Goal: Transaction & Acquisition: Purchase product/service

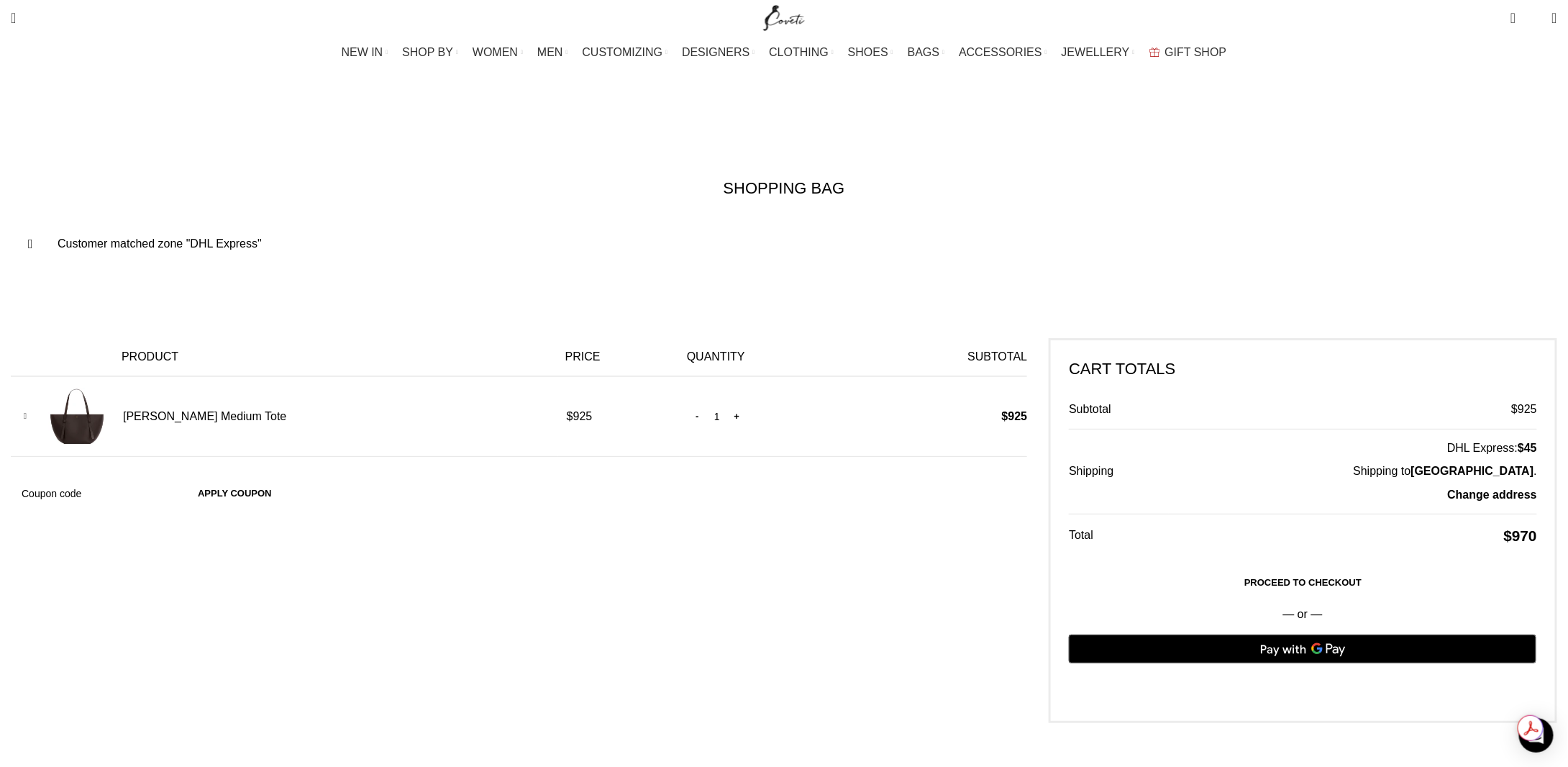
scroll to position [0, 1059]
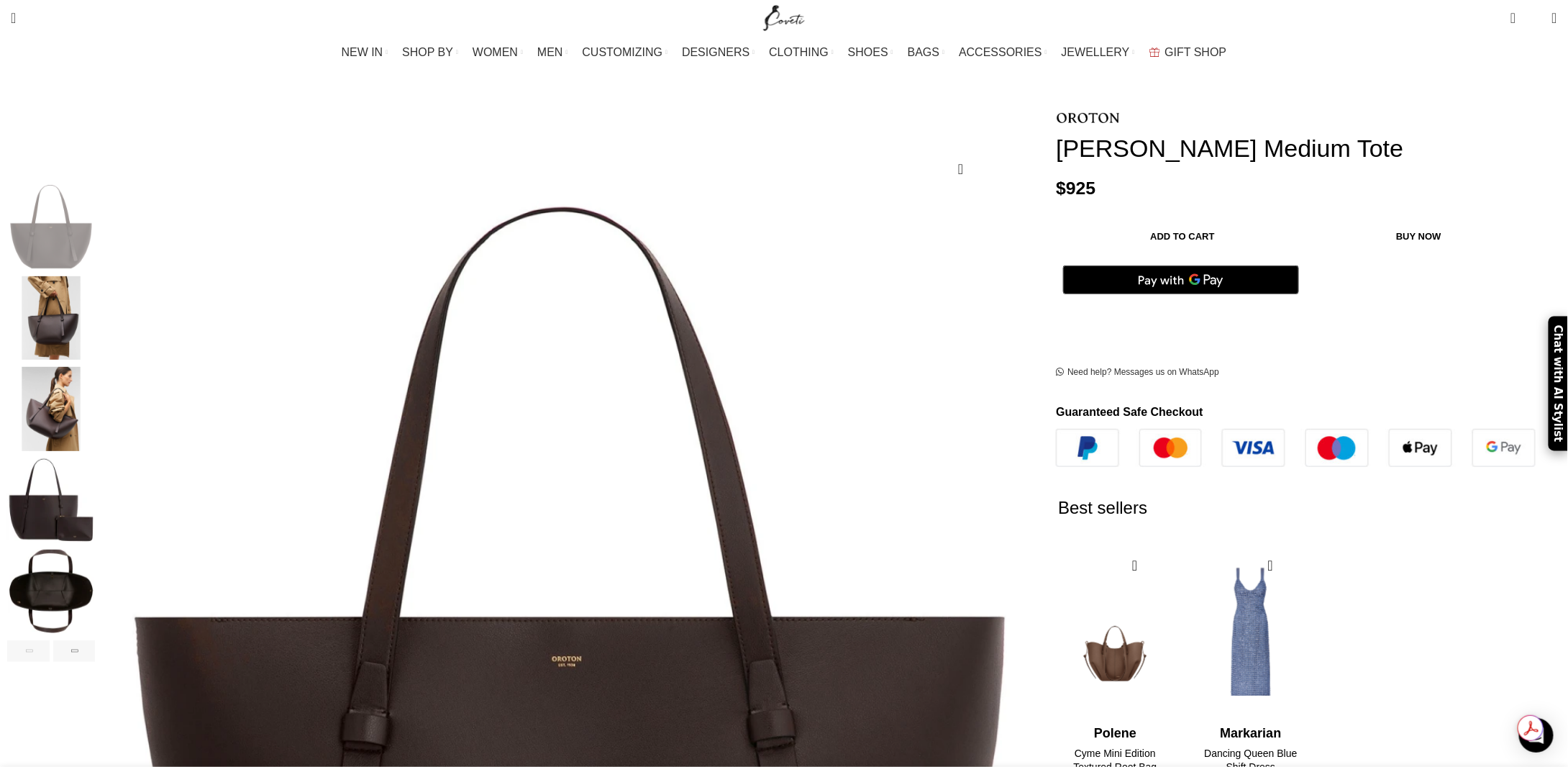
scroll to position [144, 0]
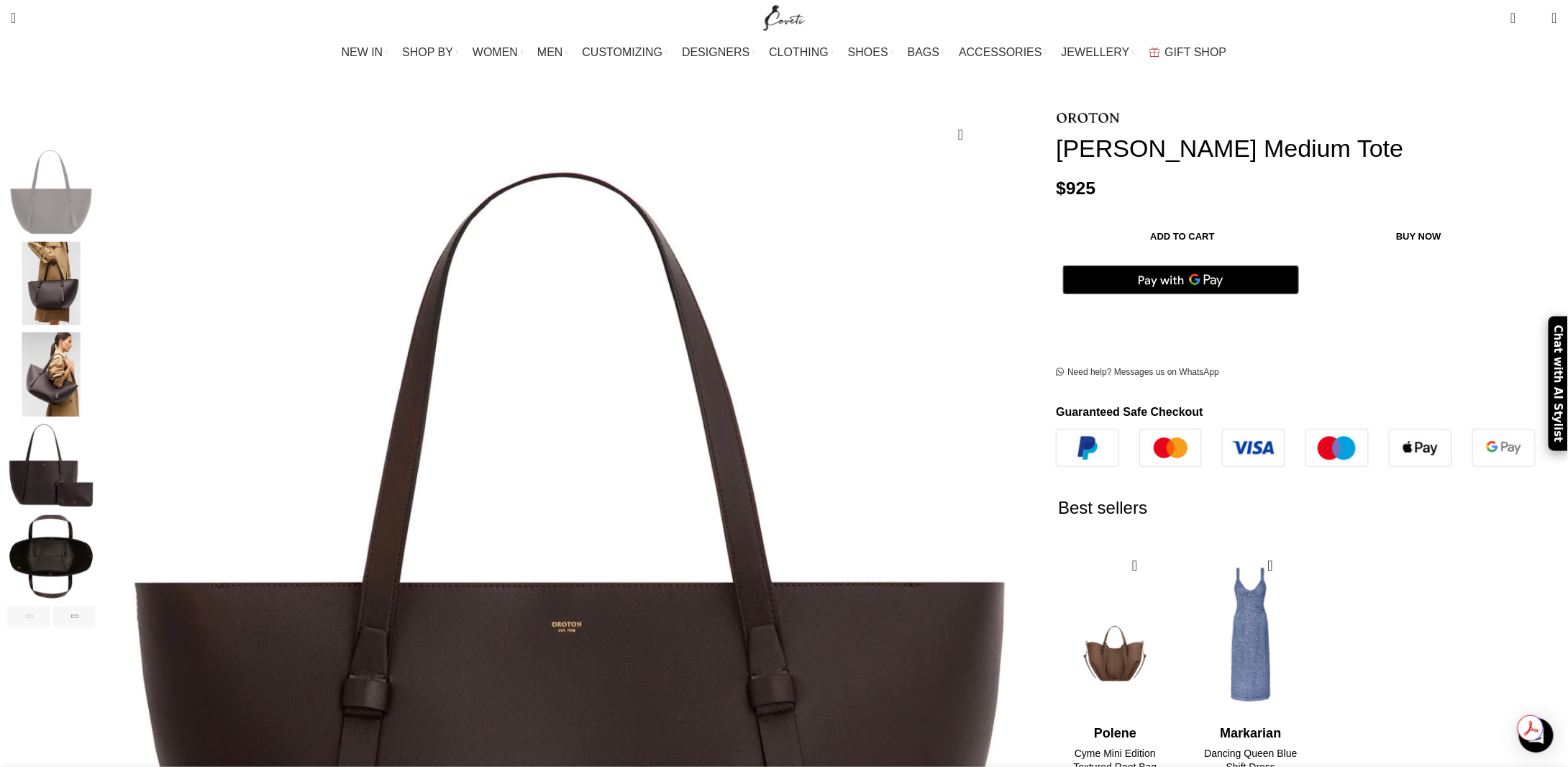
click at [95, 532] on img "5 / 6" at bounding box center [51, 558] width 88 height 84
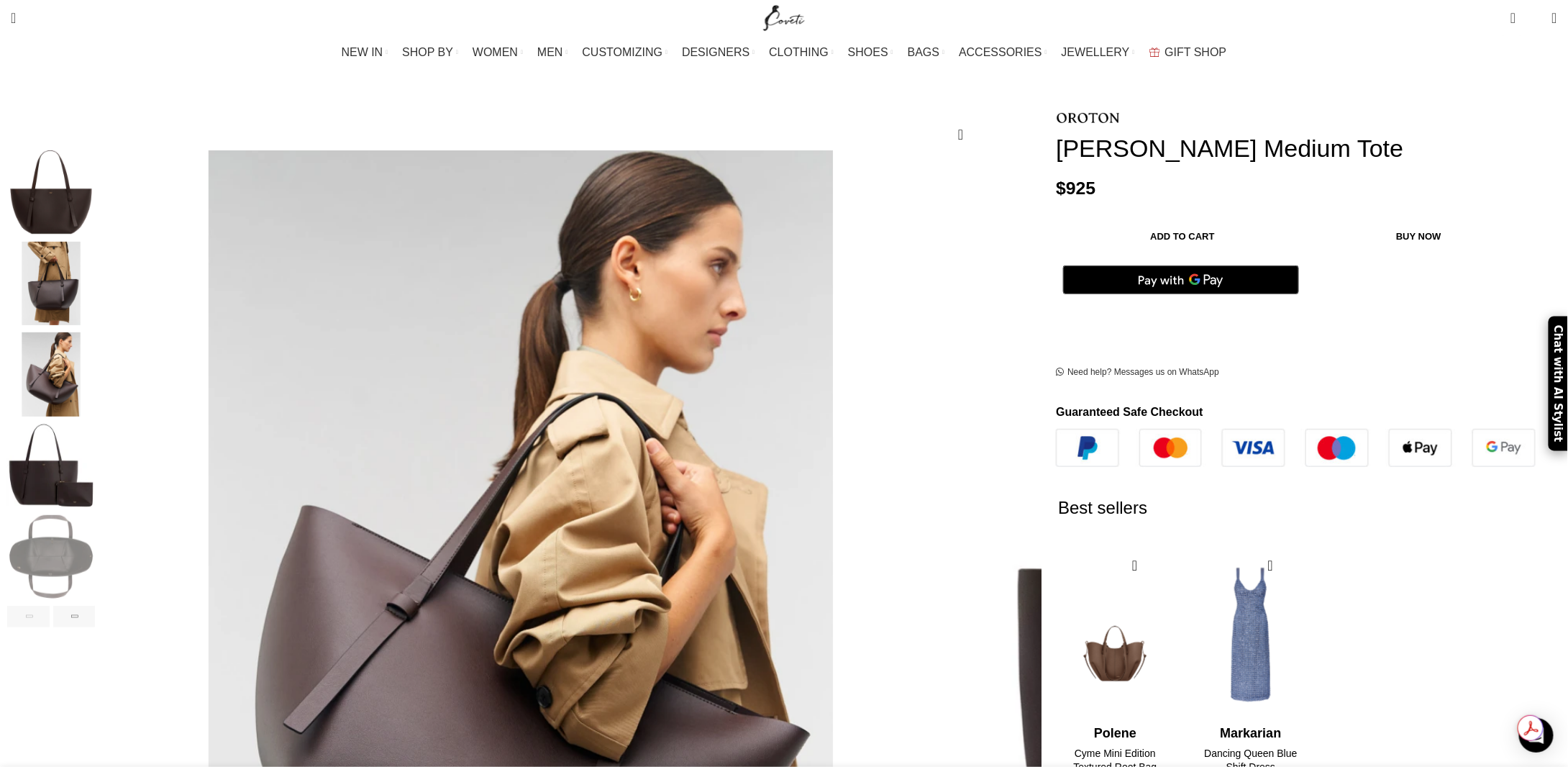
scroll to position [0, 151]
click at [95, 261] on img "2 / 6" at bounding box center [51, 284] width 88 height 84
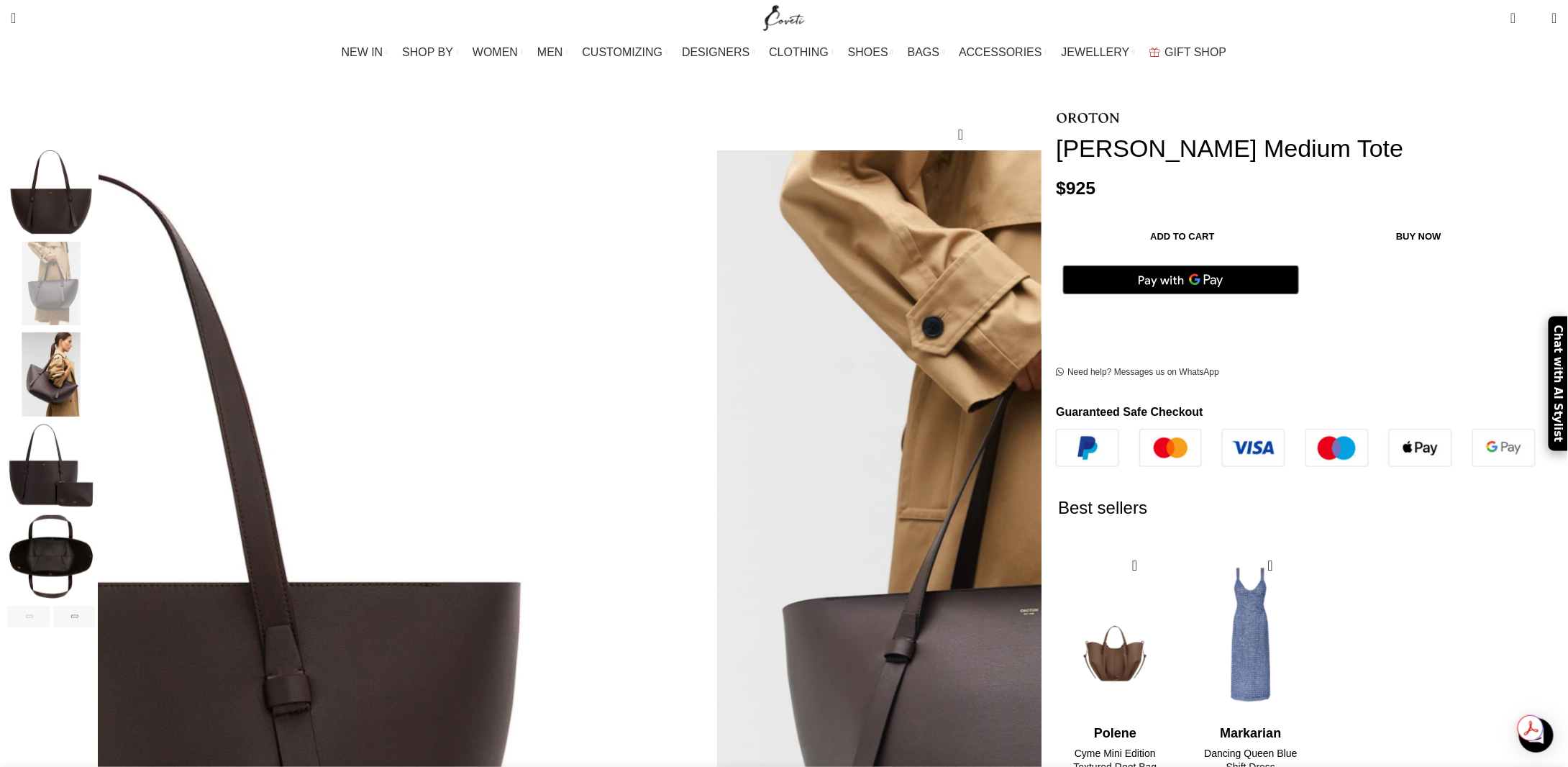
click at [95, 341] on img "3 / 6" at bounding box center [51, 375] width 88 height 84
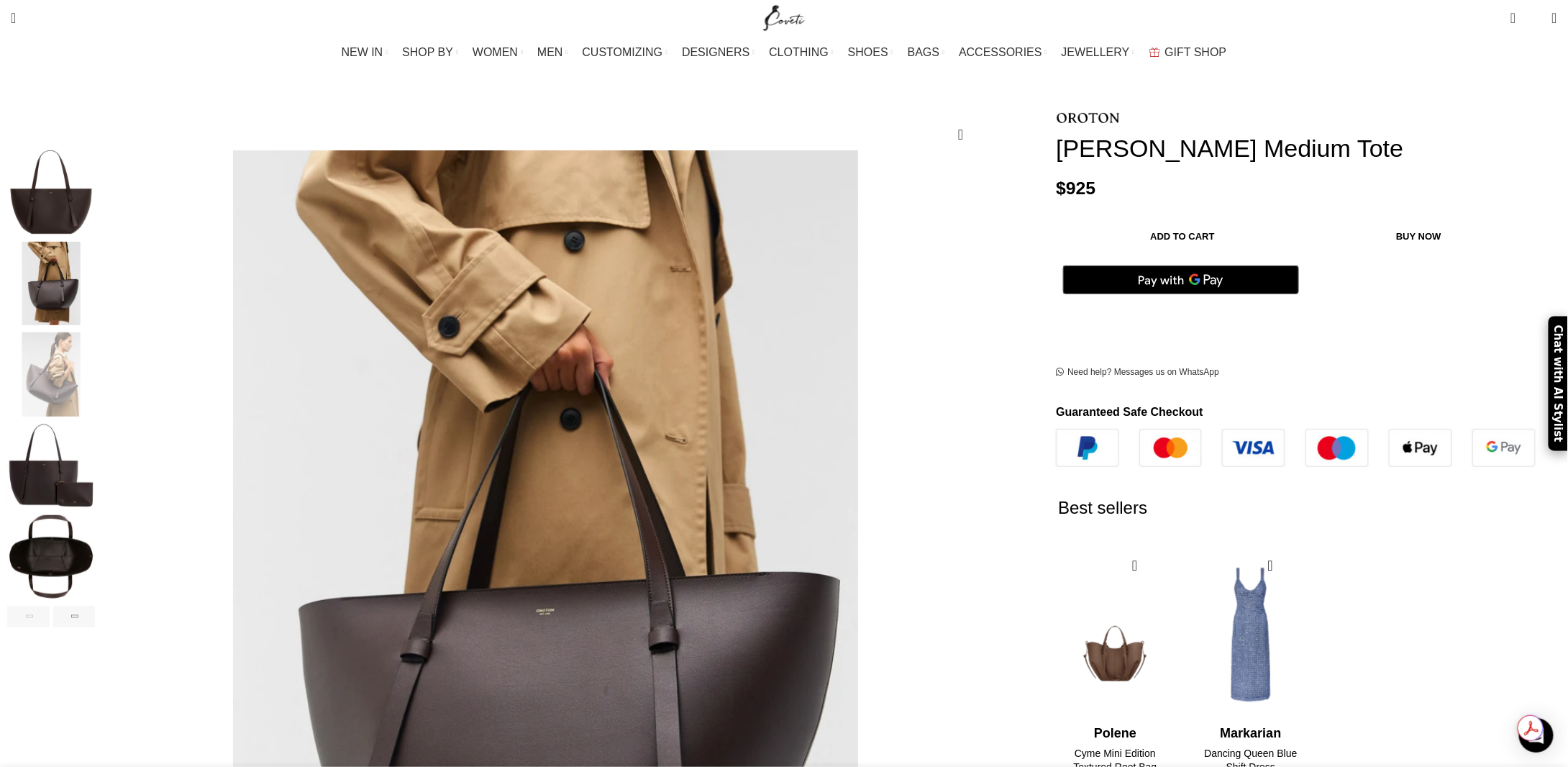
click at [95, 453] on img "4 / 6" at bounding box center [51, 466] width 88 height 84
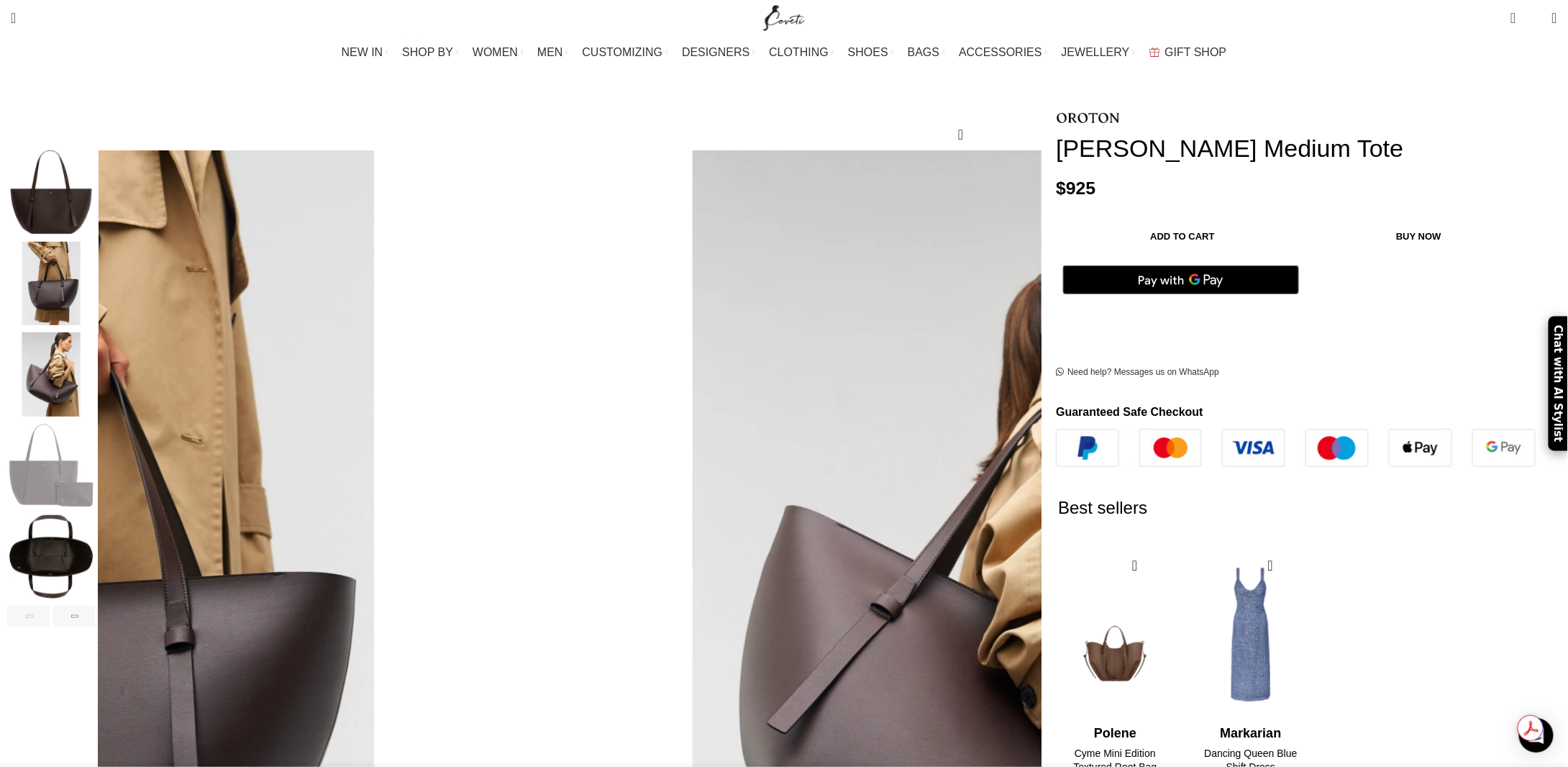
scroll to position [0, 303]
click at [95, 522] on img "5 / 6" at bounding box center [51, 558] width 88 height 84
